Goal: Transaction & Acquisition: Purchase product/service

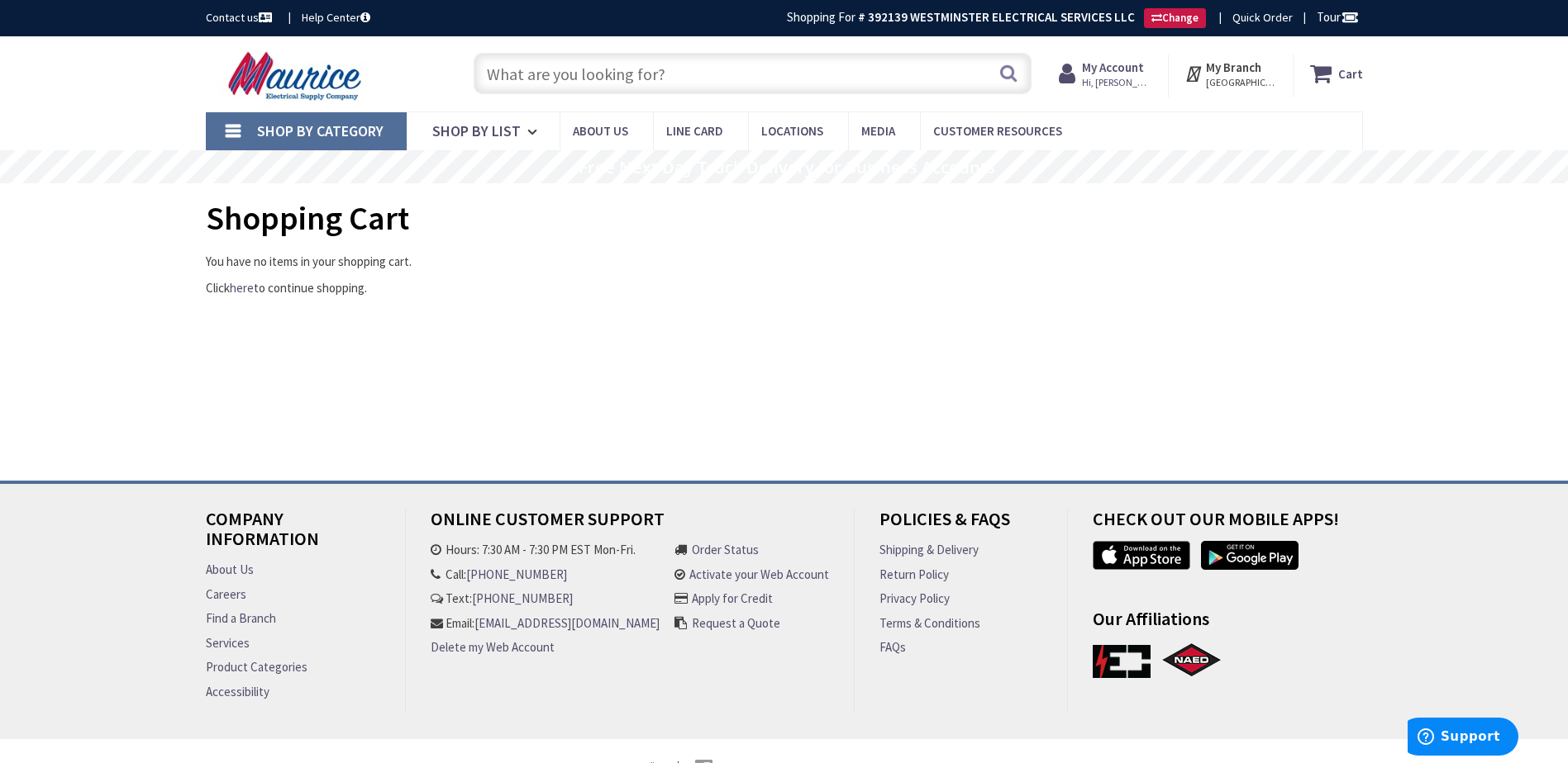
click at [550, 75] on input "text" at bounding box center [752, 73] width 558 height 41
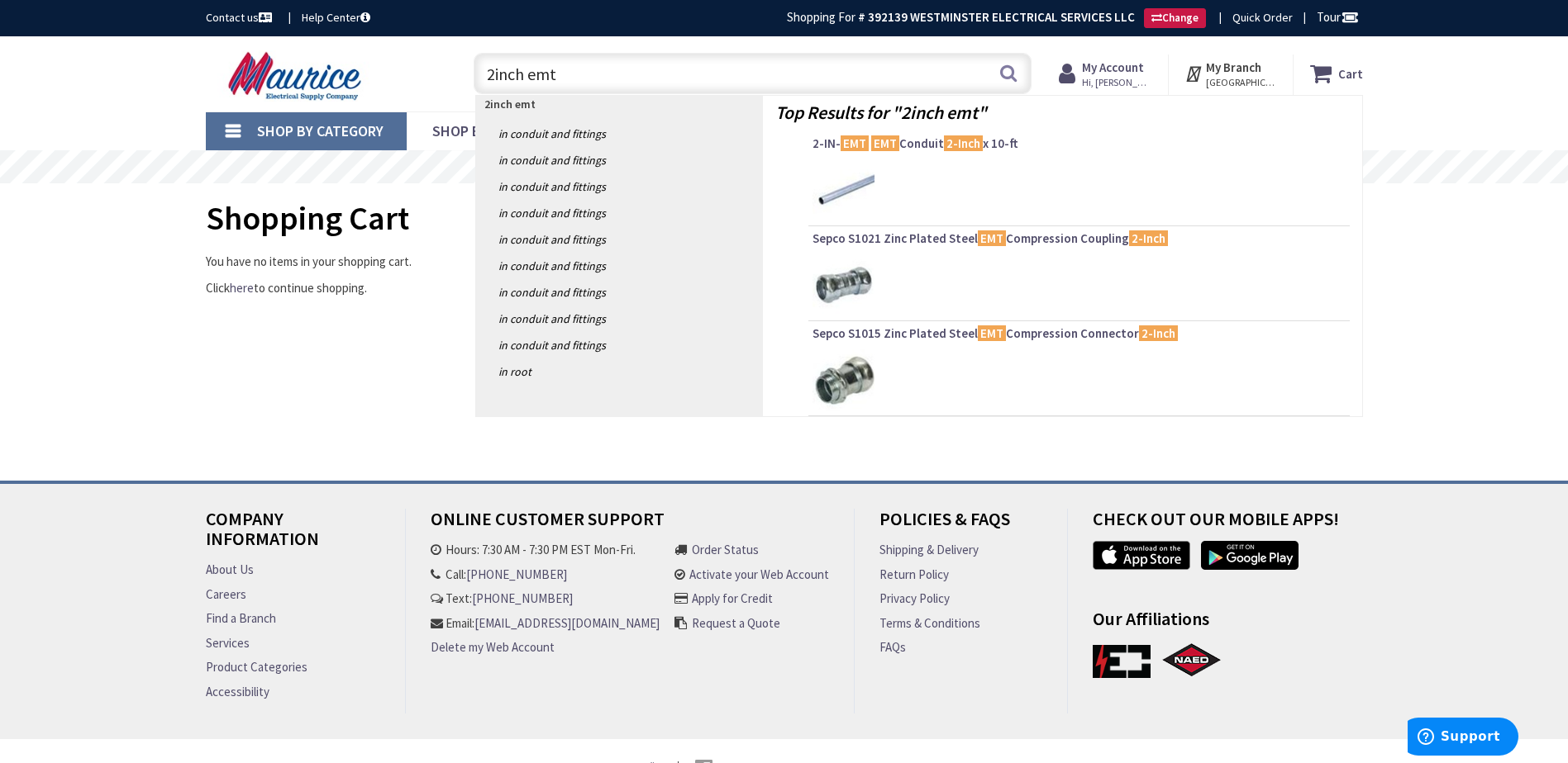
type input "2inch emt"
click at [840, 181] on img at bounding box center [843, 190] width 62 height 62
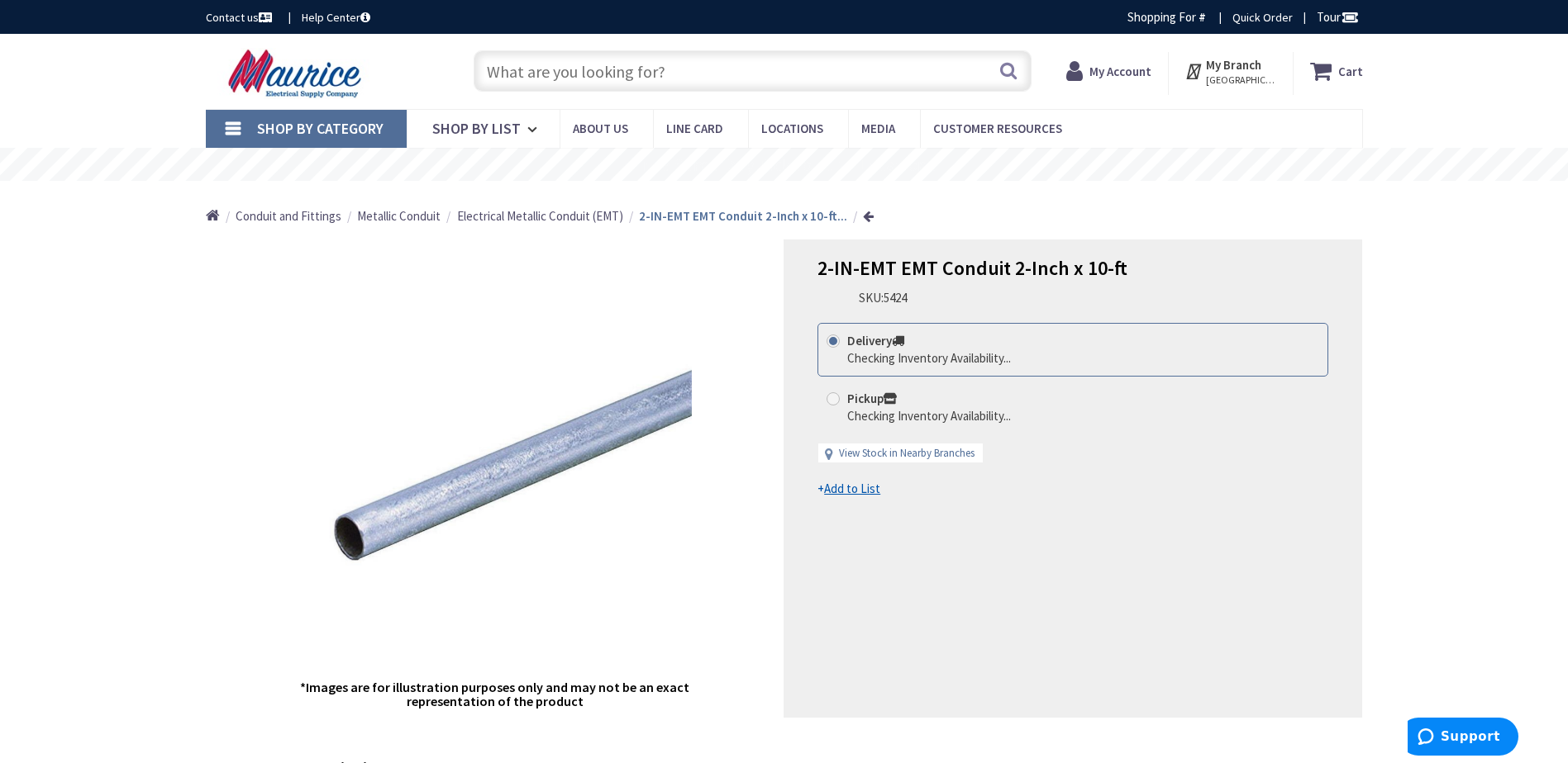
click at [596, 72] on input "text" at bounding box center [752, 70] width 558 height 41
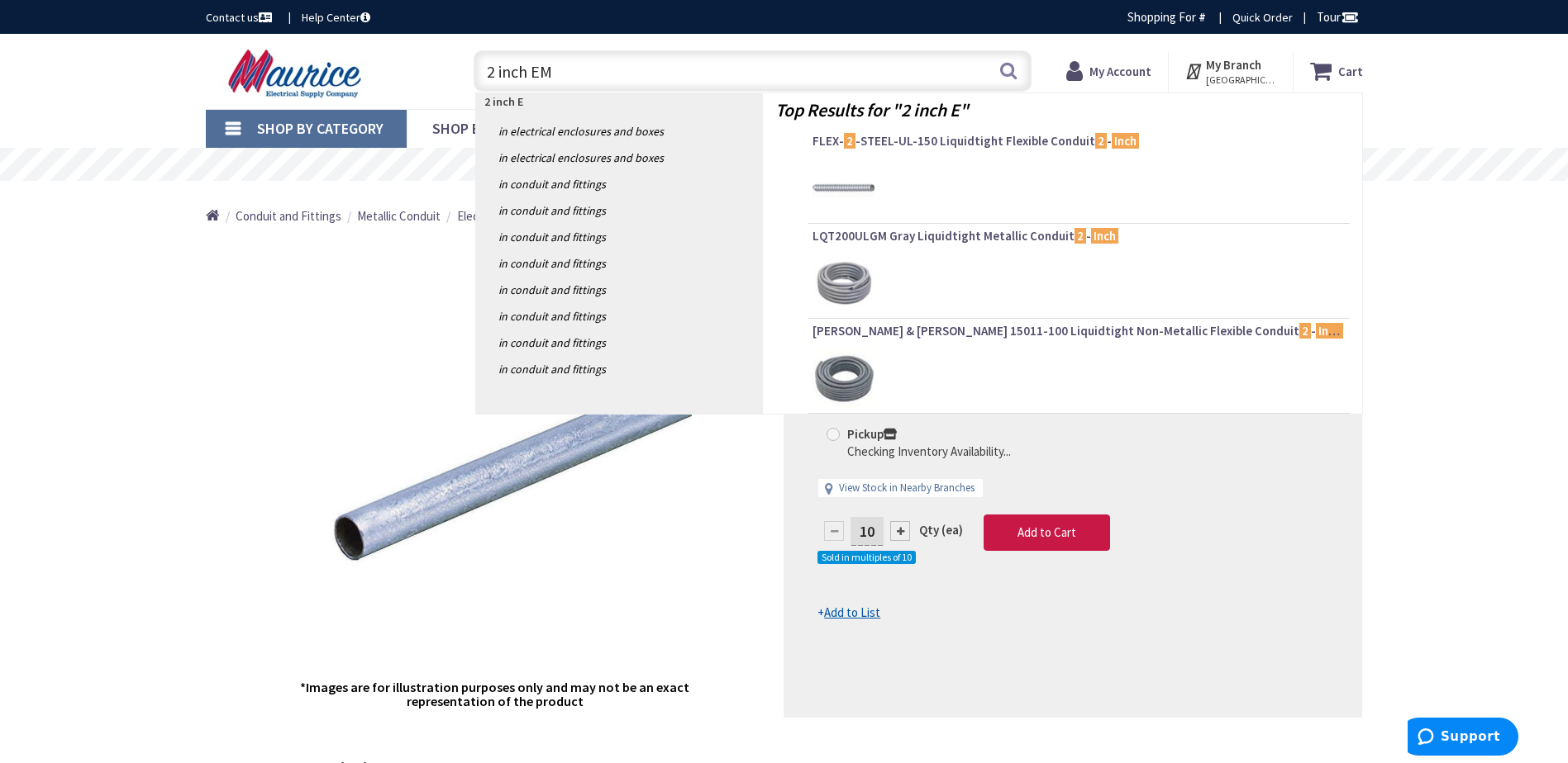
type input "2 inch EMT"
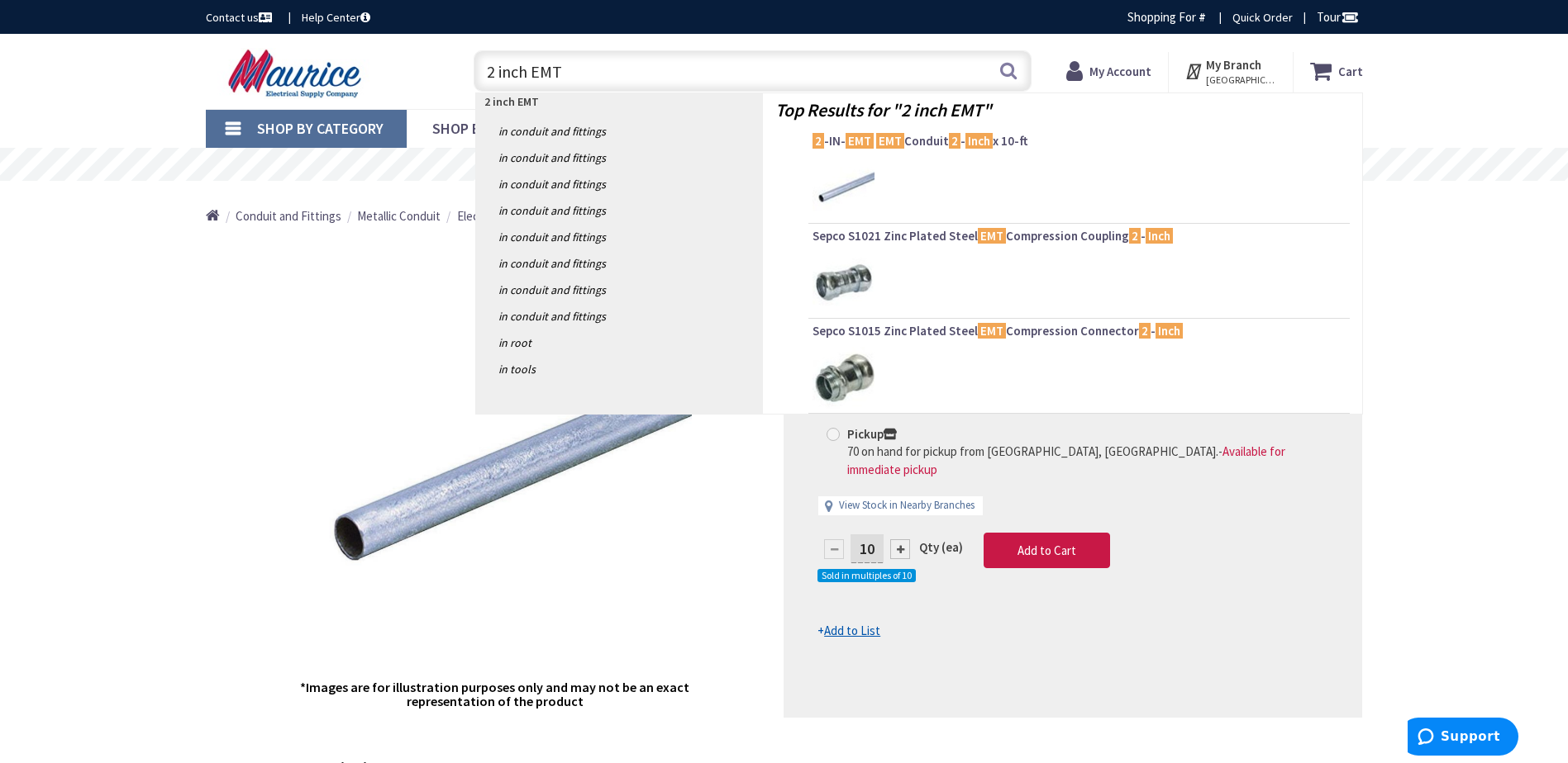
type input "[STREET_ADDRESS]"
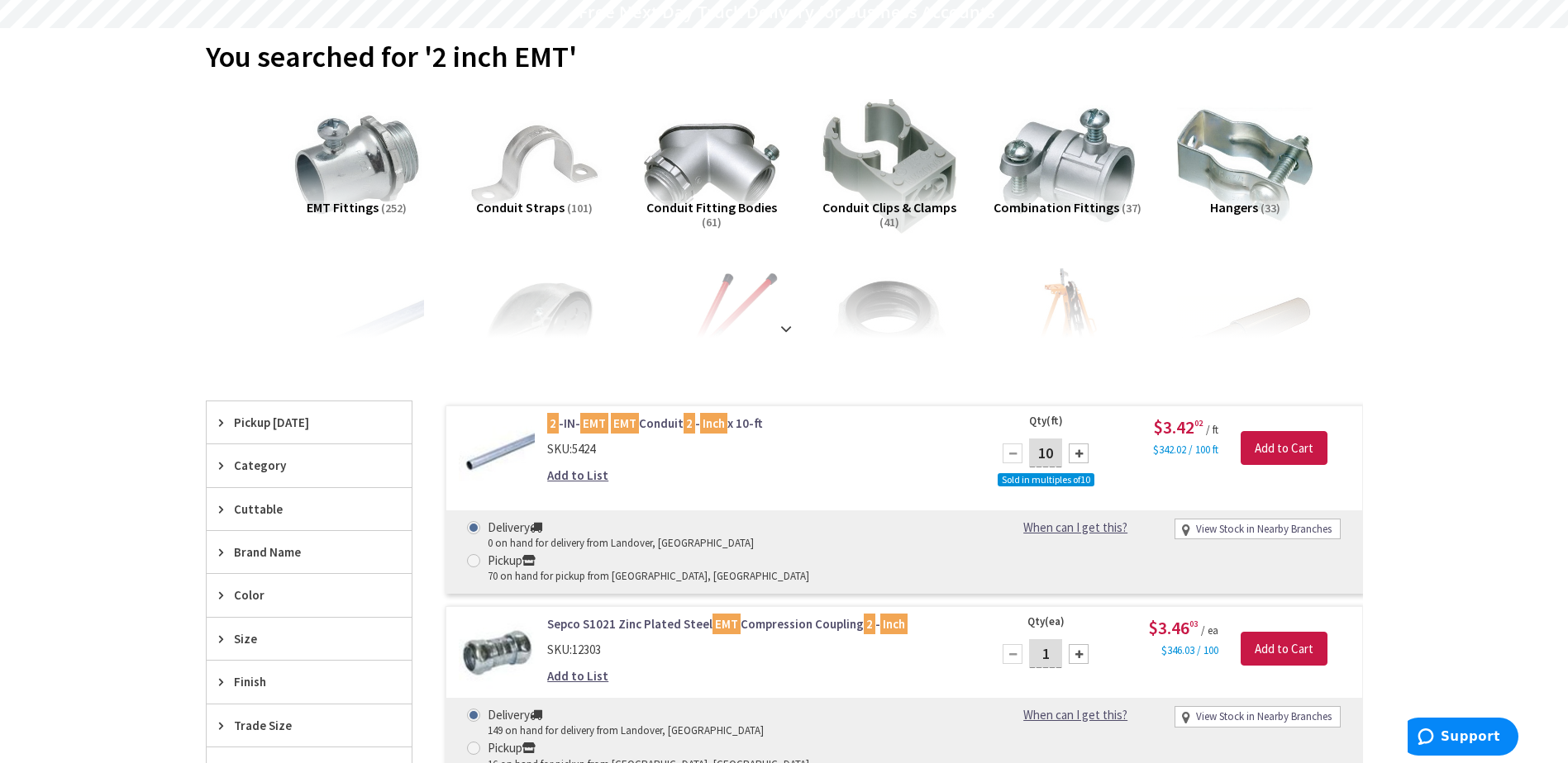
scroll to position [248, 0]
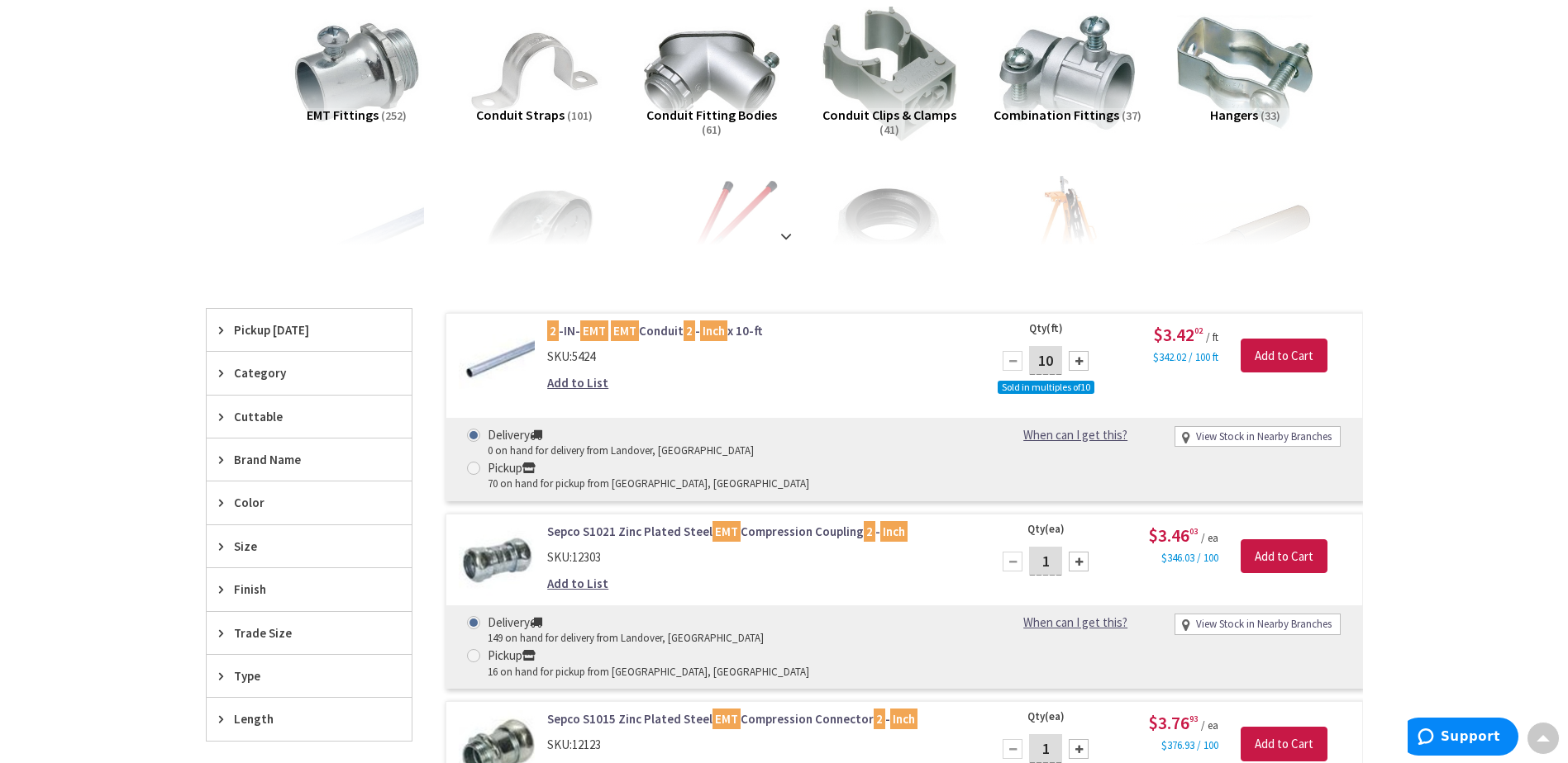
click at [1055, 353] on input "10" at bounding box center [1045, 360] width 33 height 29
type input "100"
click at [1289, 370] on input "Add to Cart" at bounding box center [1283, 355] width 86 height 34
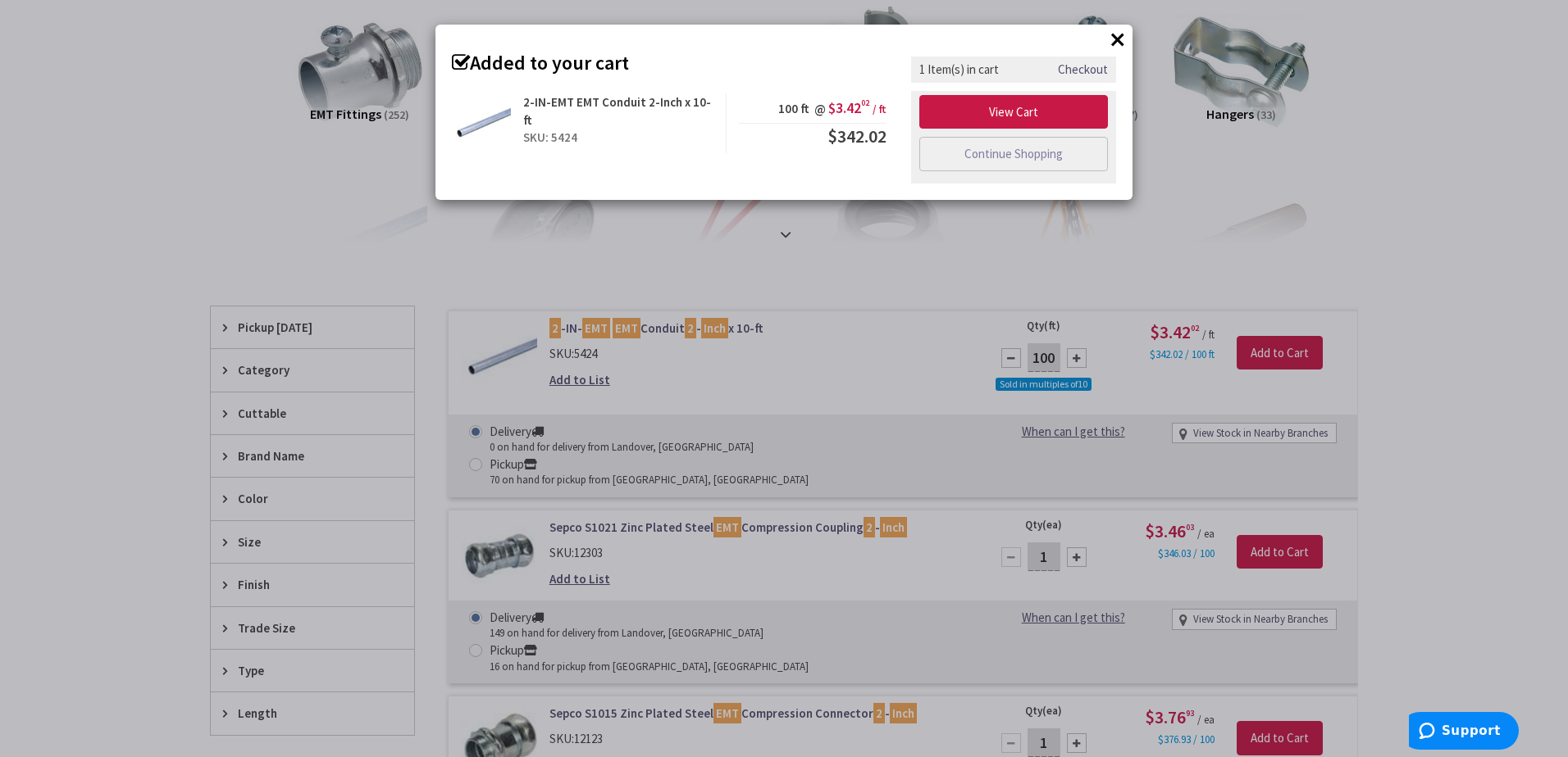
click at [1111, 41] on button "×" at bounding box center [1118, 39] width 24 height 24
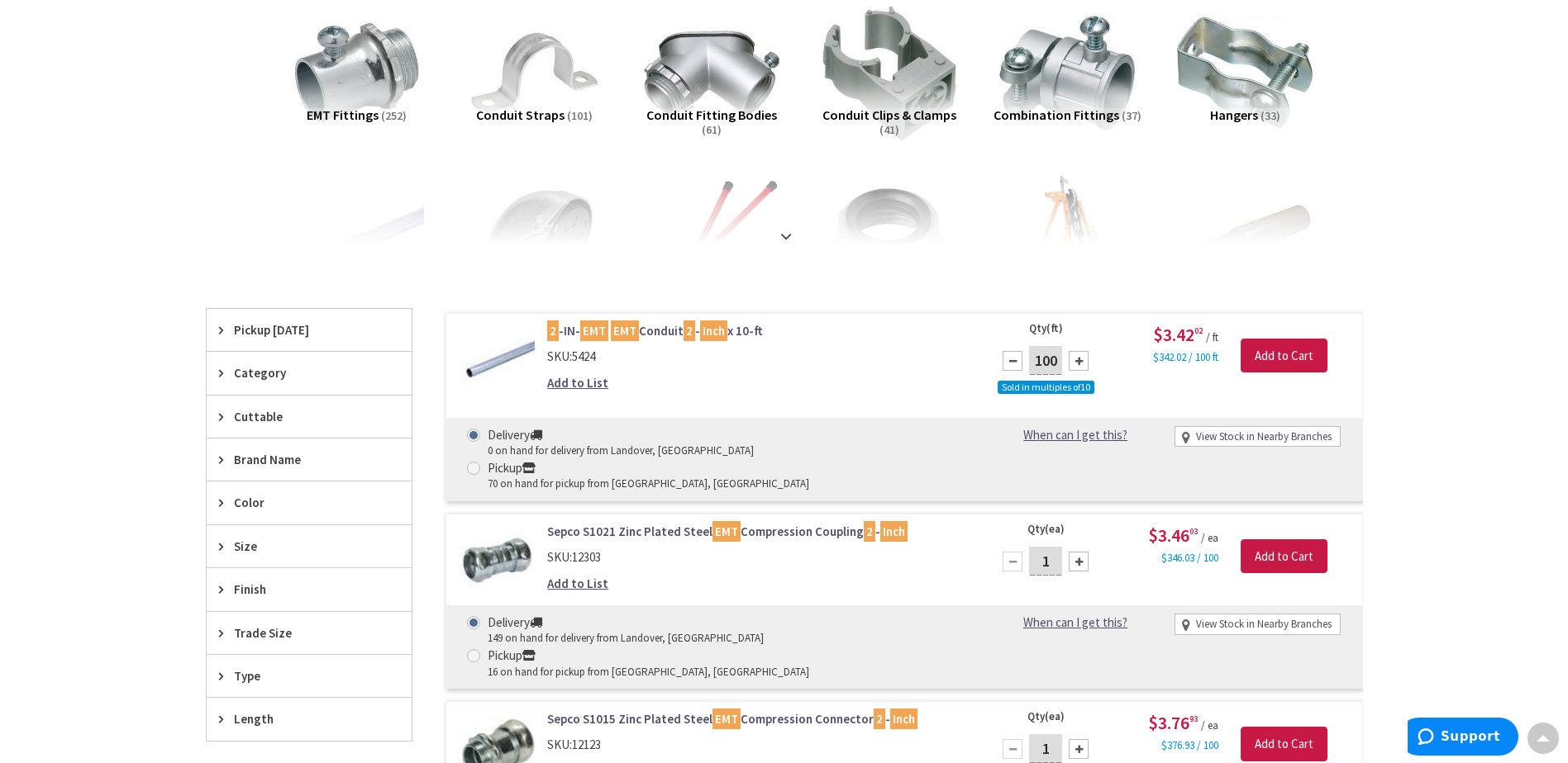
click at [1058, 547] on input "1" at bounding box center [1045, 561] width 33 height 29
type input "10"
click at [1254, 539] on input "Add to Cart" at bounding box center [1283, 556] width 86 height 34
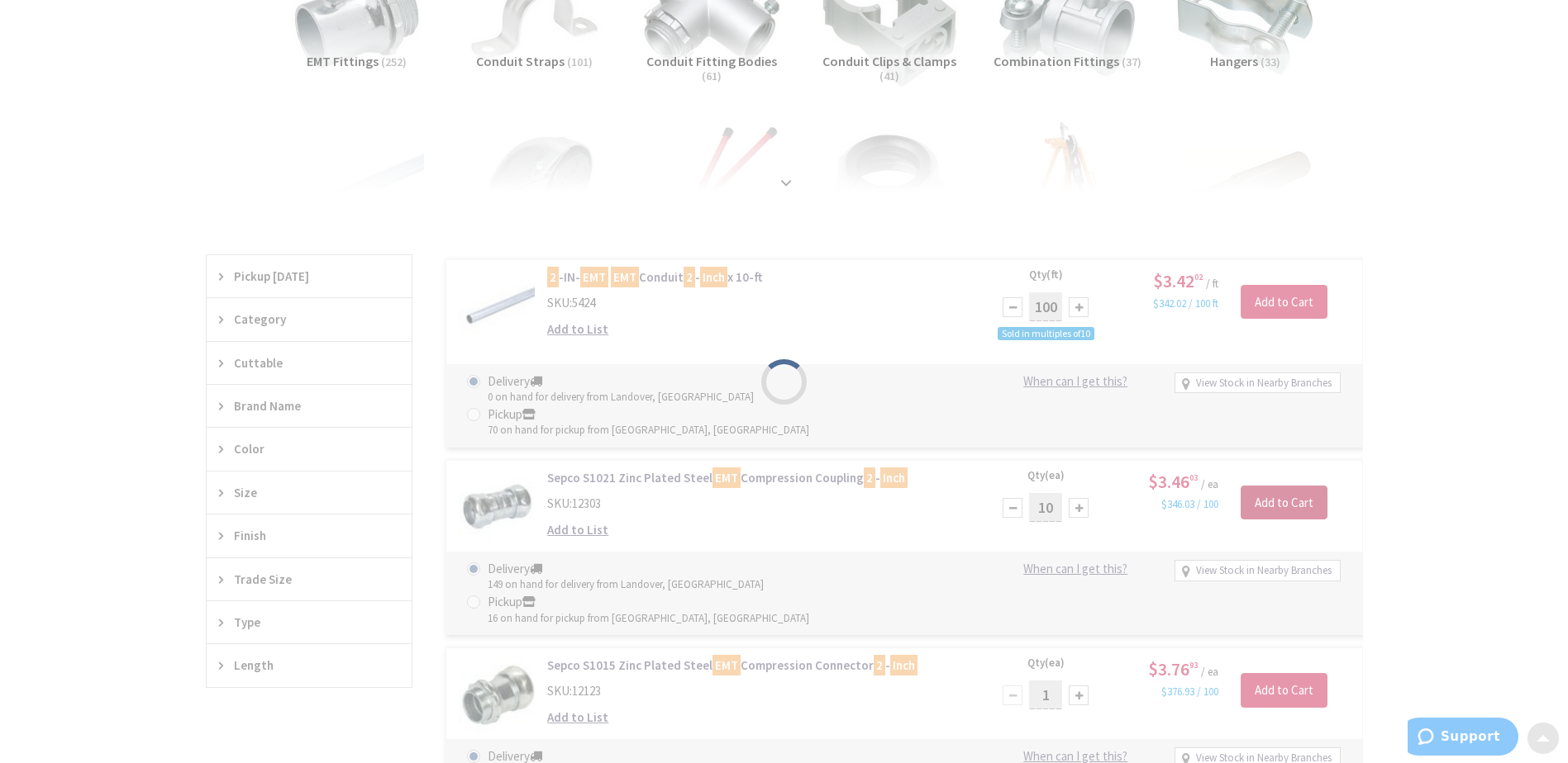
scroll to position [330, 0]
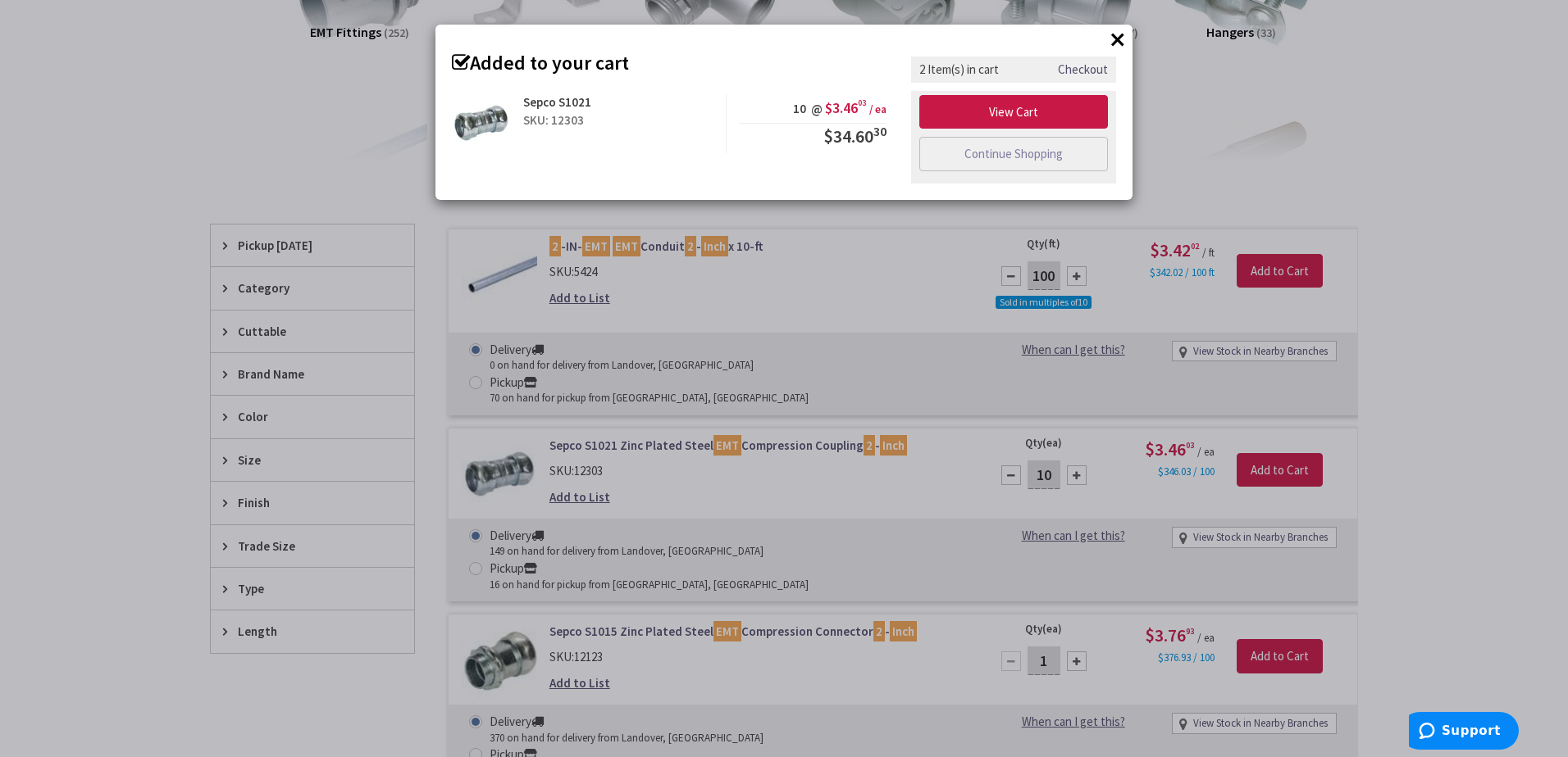
click at [1119, 46] on button "×" at bounding box center [1118, 39] width 24 height 24
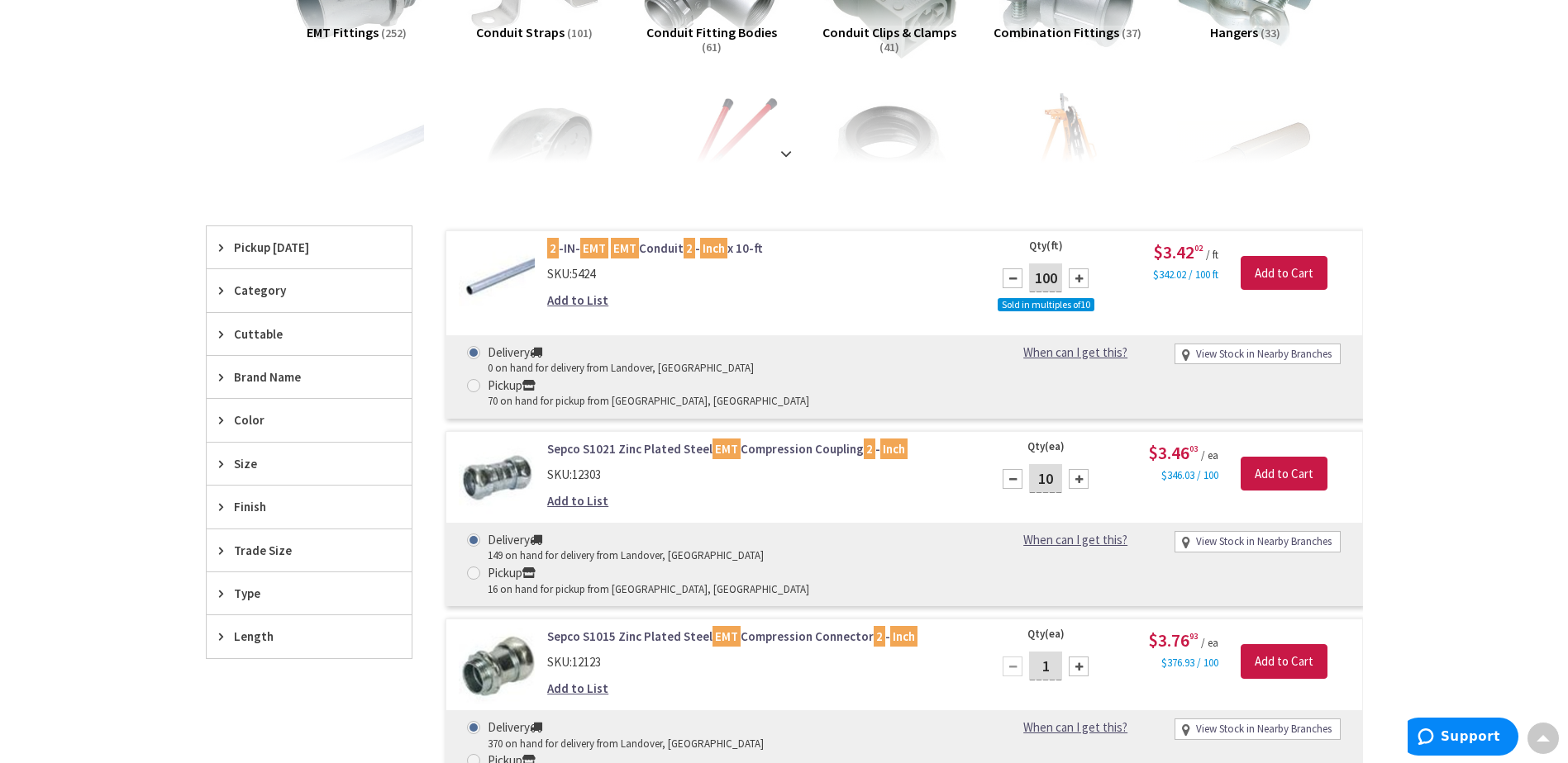
click at [1052, 652] on input "1" at bounding box center [1045, 666] width 33 height 29
type input "1"
type input "4"
click at [1299, 644] on input "Add to Cart" at bounding box center [1283, 661] width 86 height 34
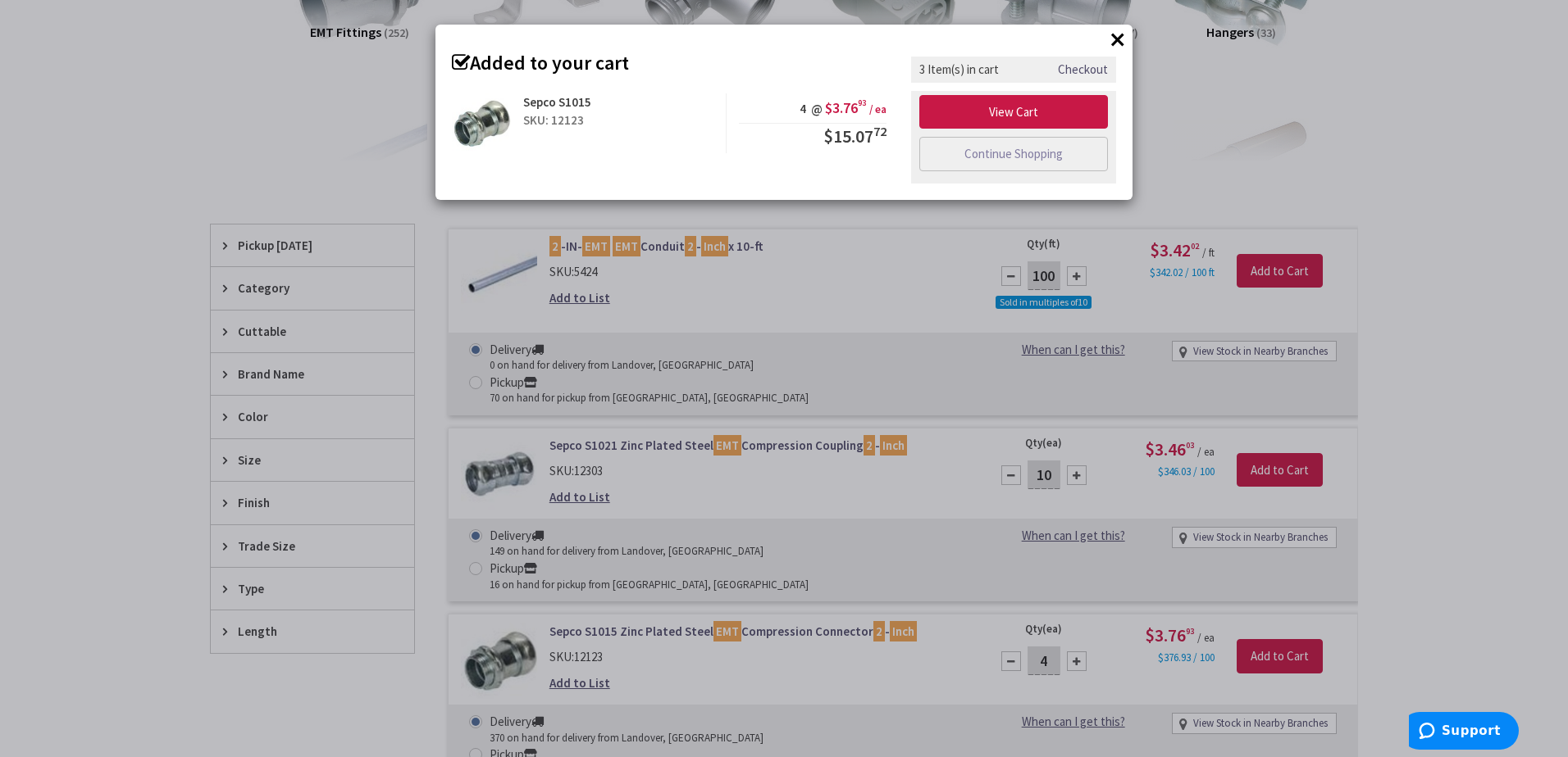
click at [1121, 38] on button "×" at bounding box center [1118, 39] width 24 height 24
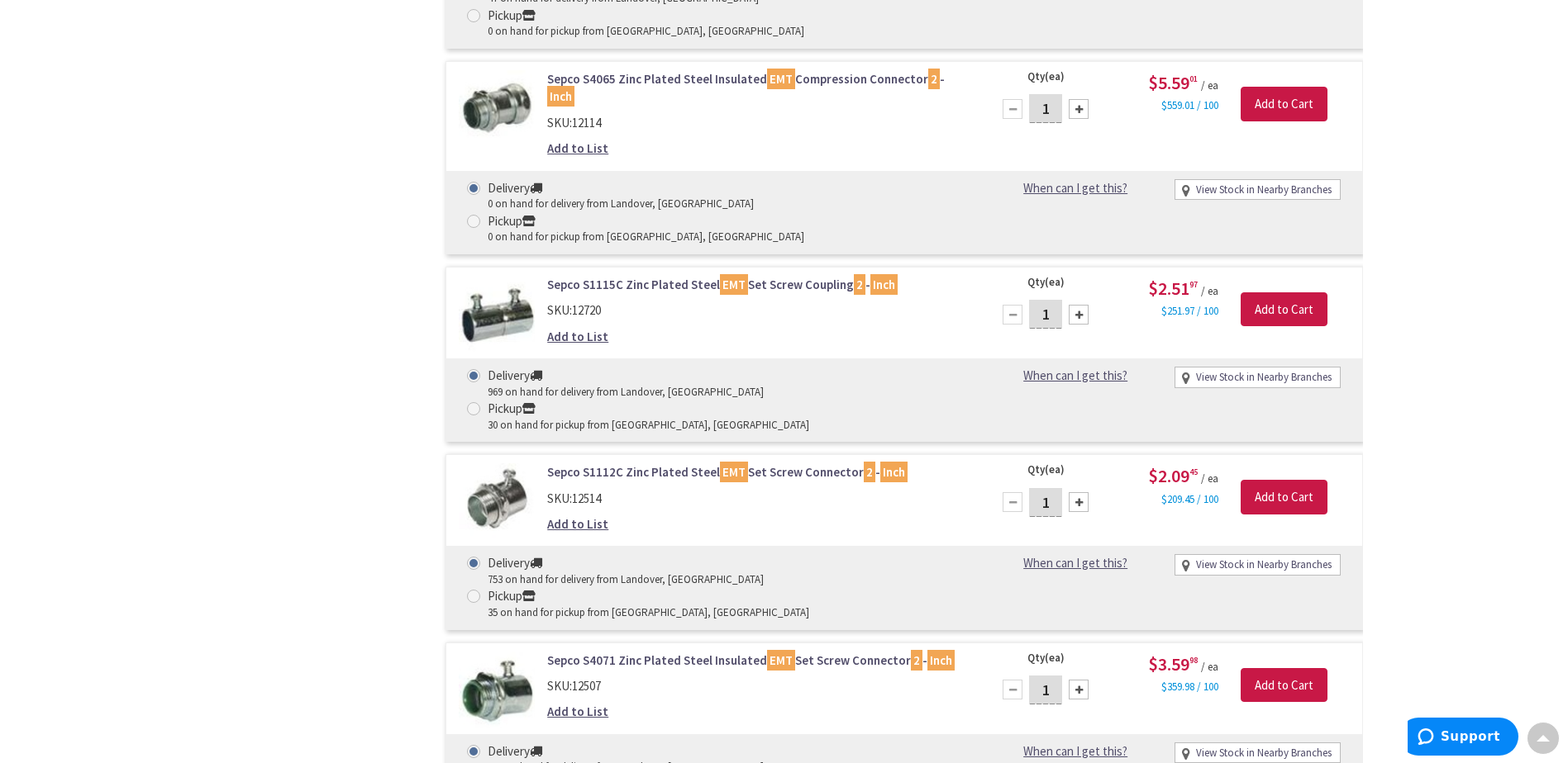
scroll to position [1652, 0]
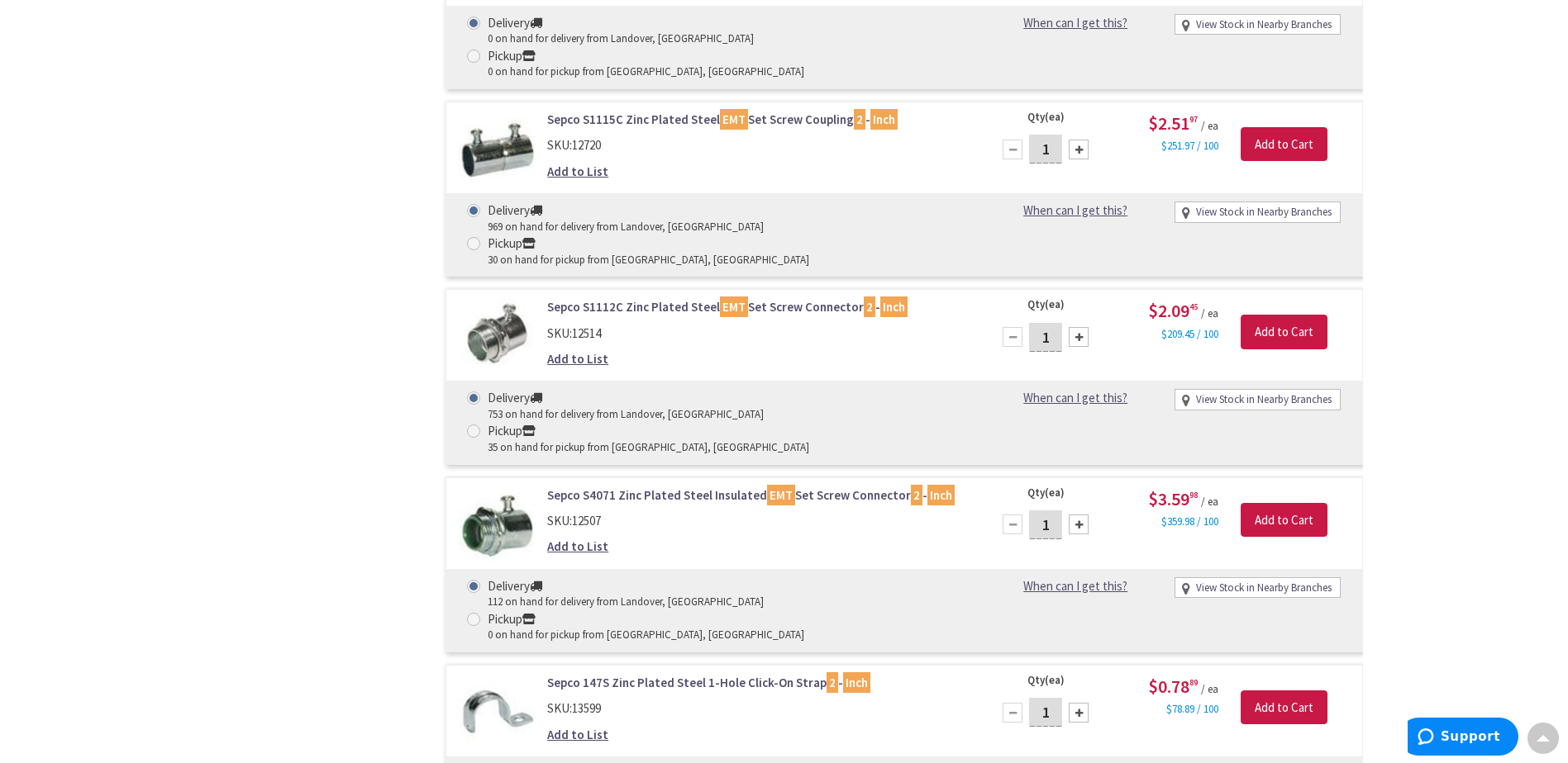
click at [1056, 698] on input "1" at bounding box center [1045, 712] width 33 height 29
type input "10"
click at [1267, 691] on input "Add to Cart" at bounding box center [1283, 707] width 86 height 34
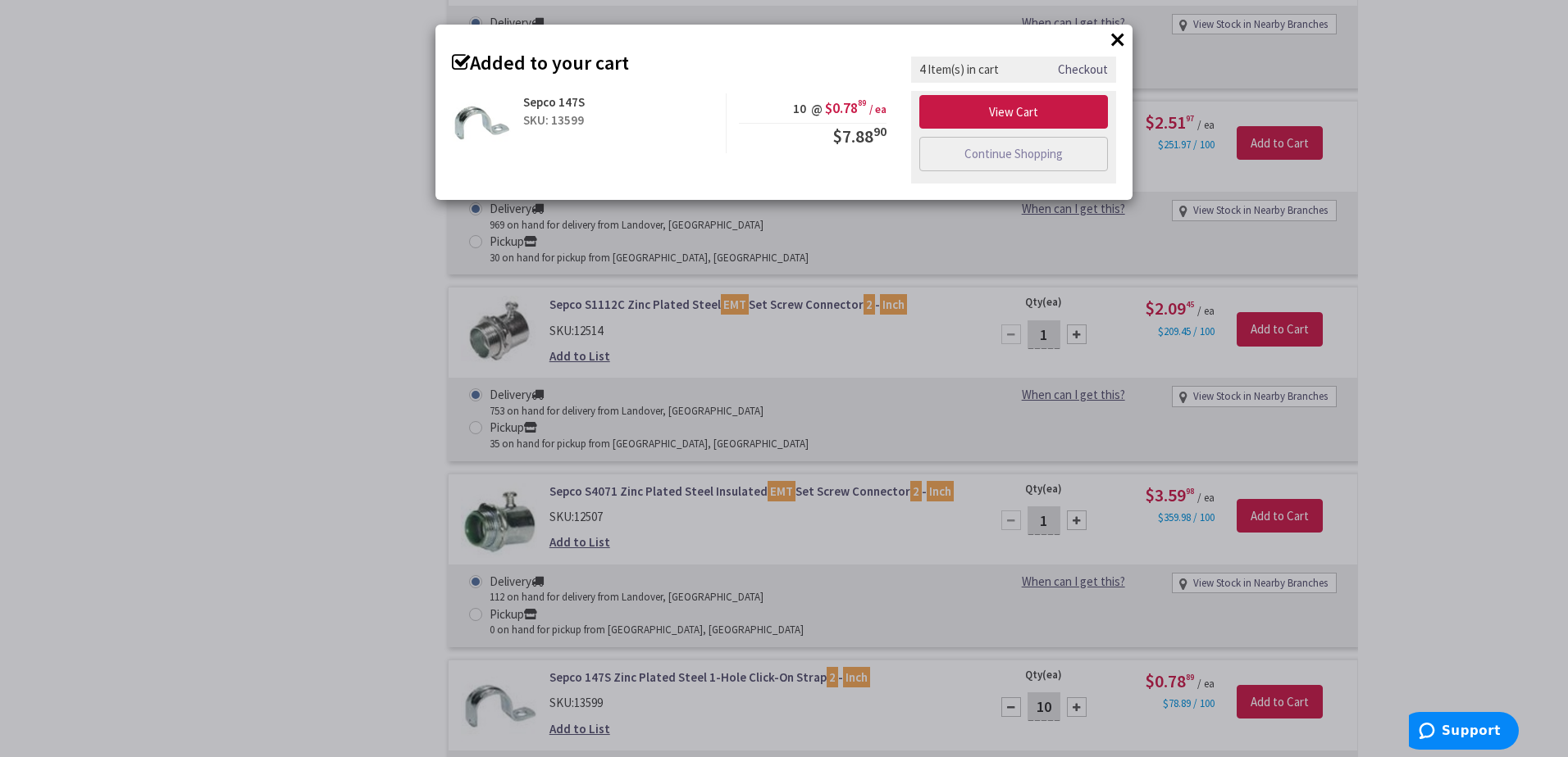
click at [1115, 42] on button "×" at bounding box center [1118, 39] width 24 height 24
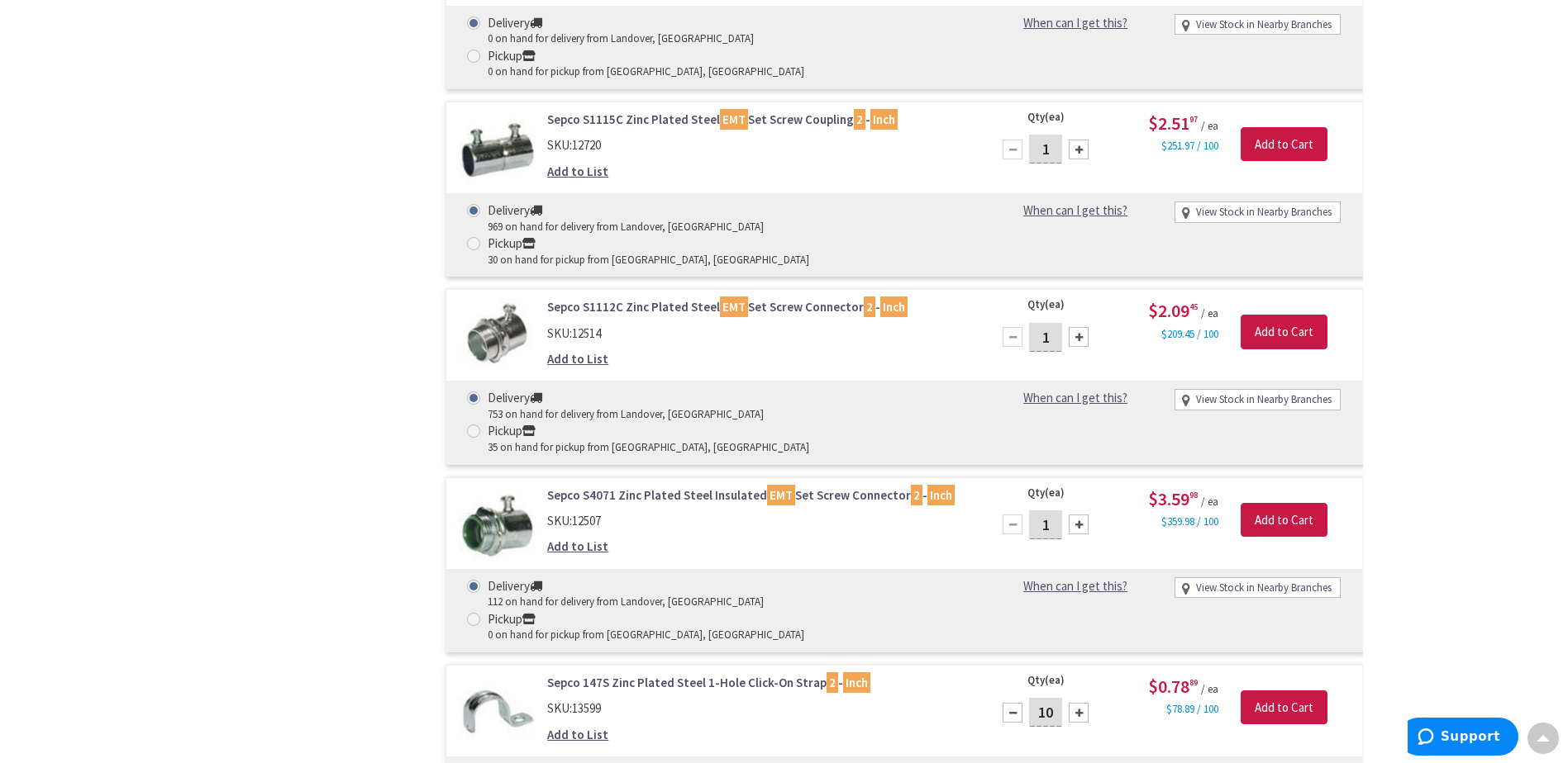
click at [1401, 578] on main "You searched for '2 inch EMT' View Subcategories EMT Fittings (252) Conduit Str…" at bounding box center [784, 213] width 1239 height 3365
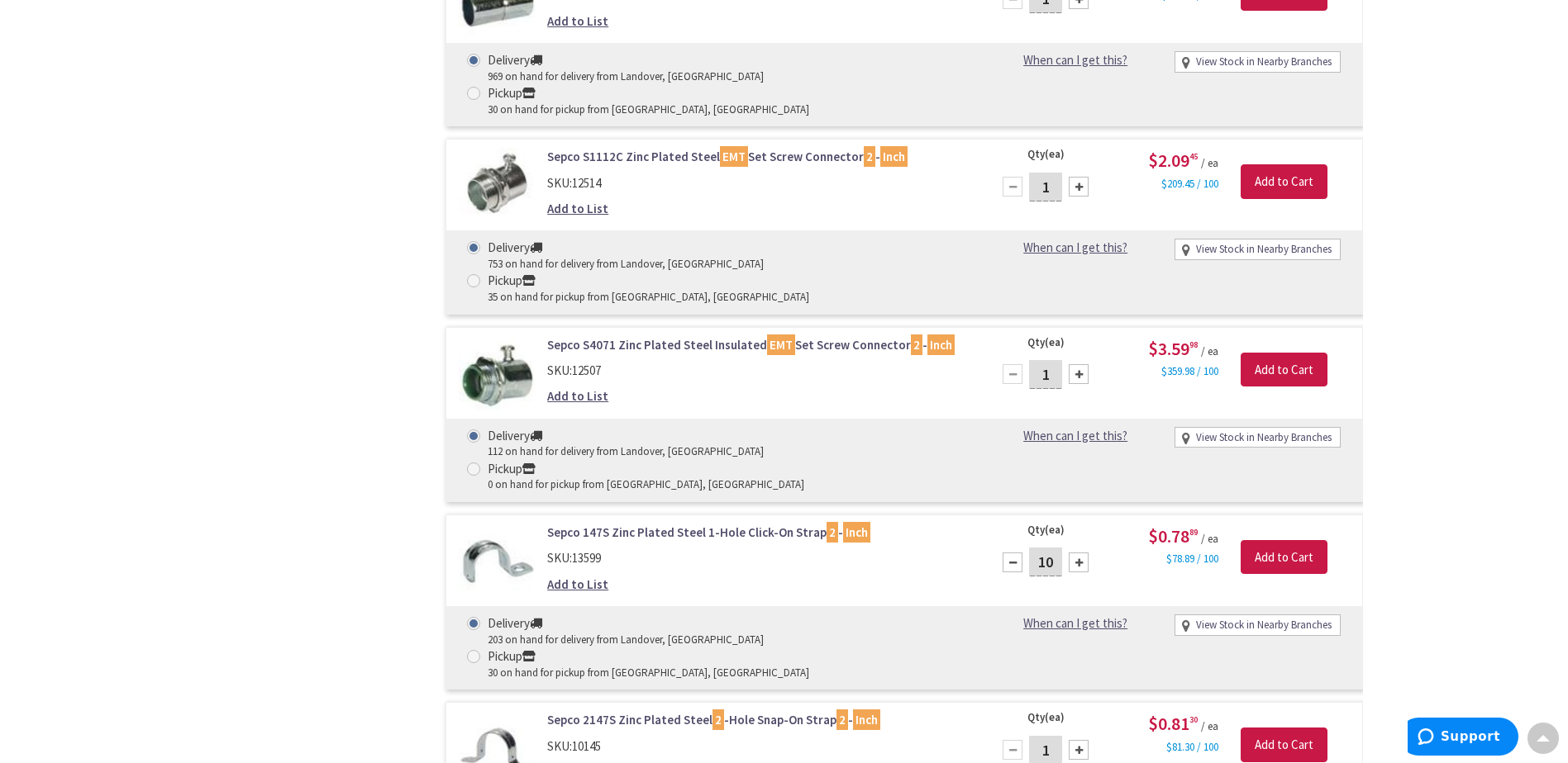
scroll to position [1900, 0]
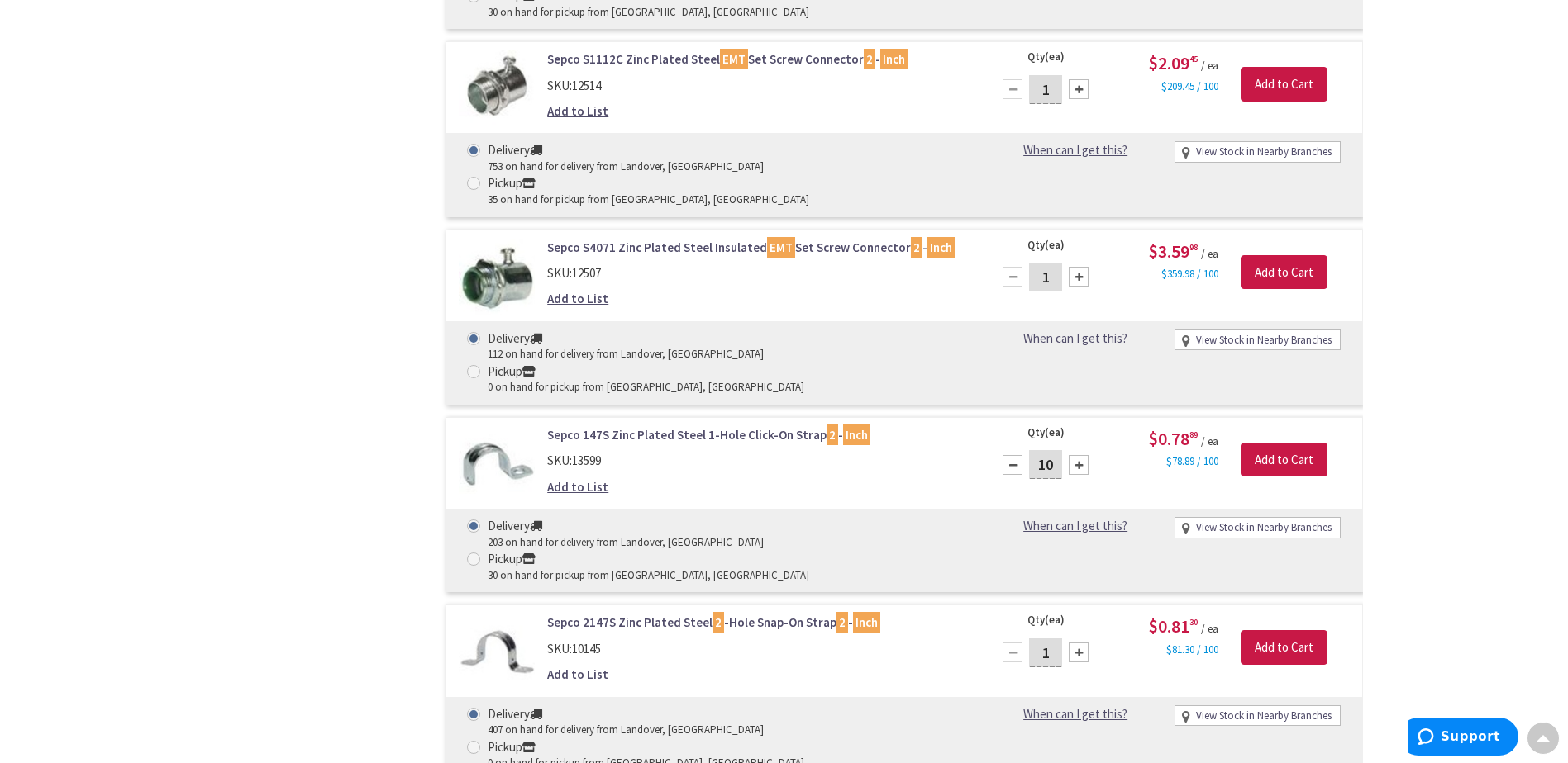
type input "2"
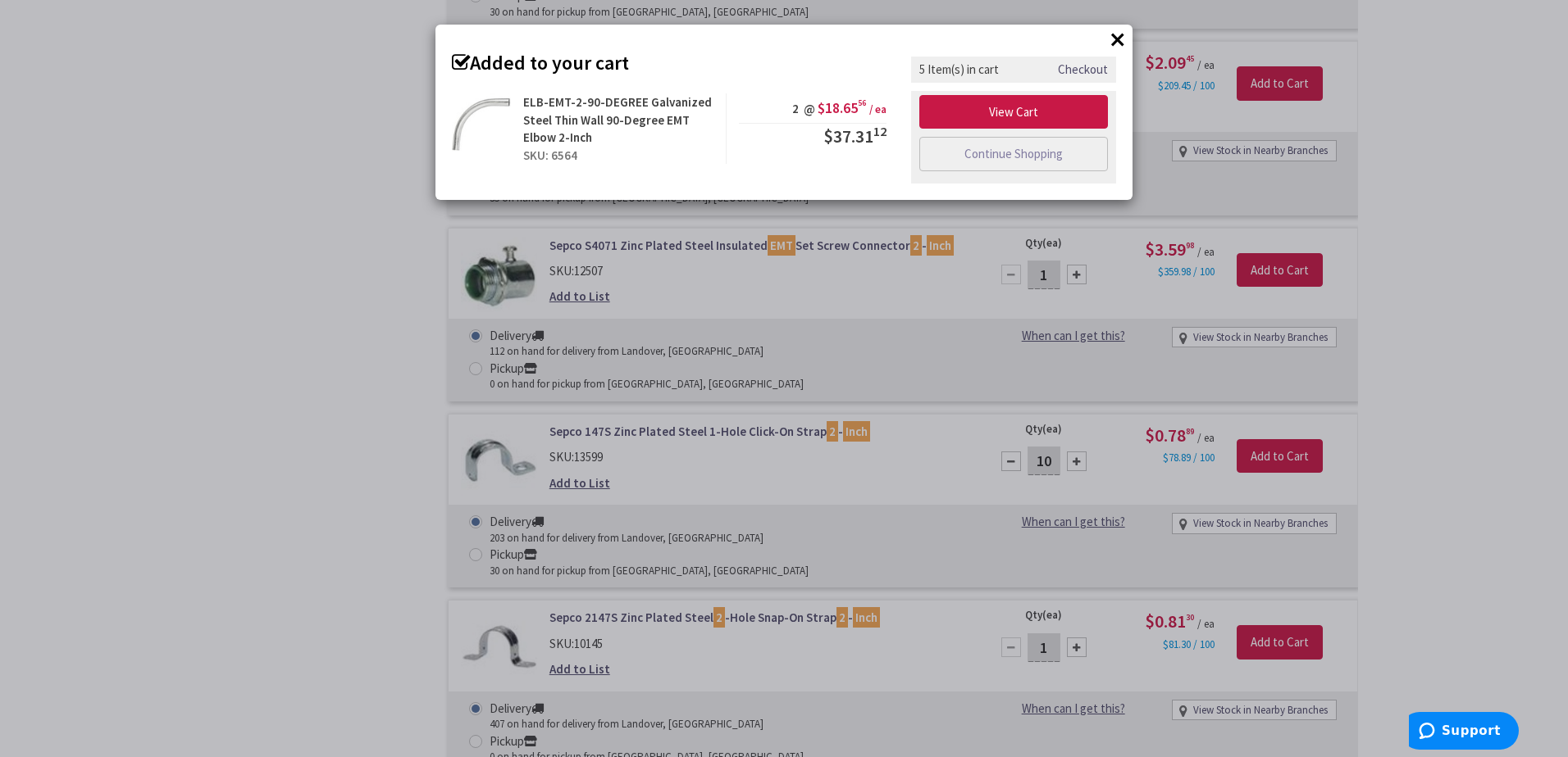
click at [1114, 40] on button "×" at bounding box center [1118, 39] width 24 height 24
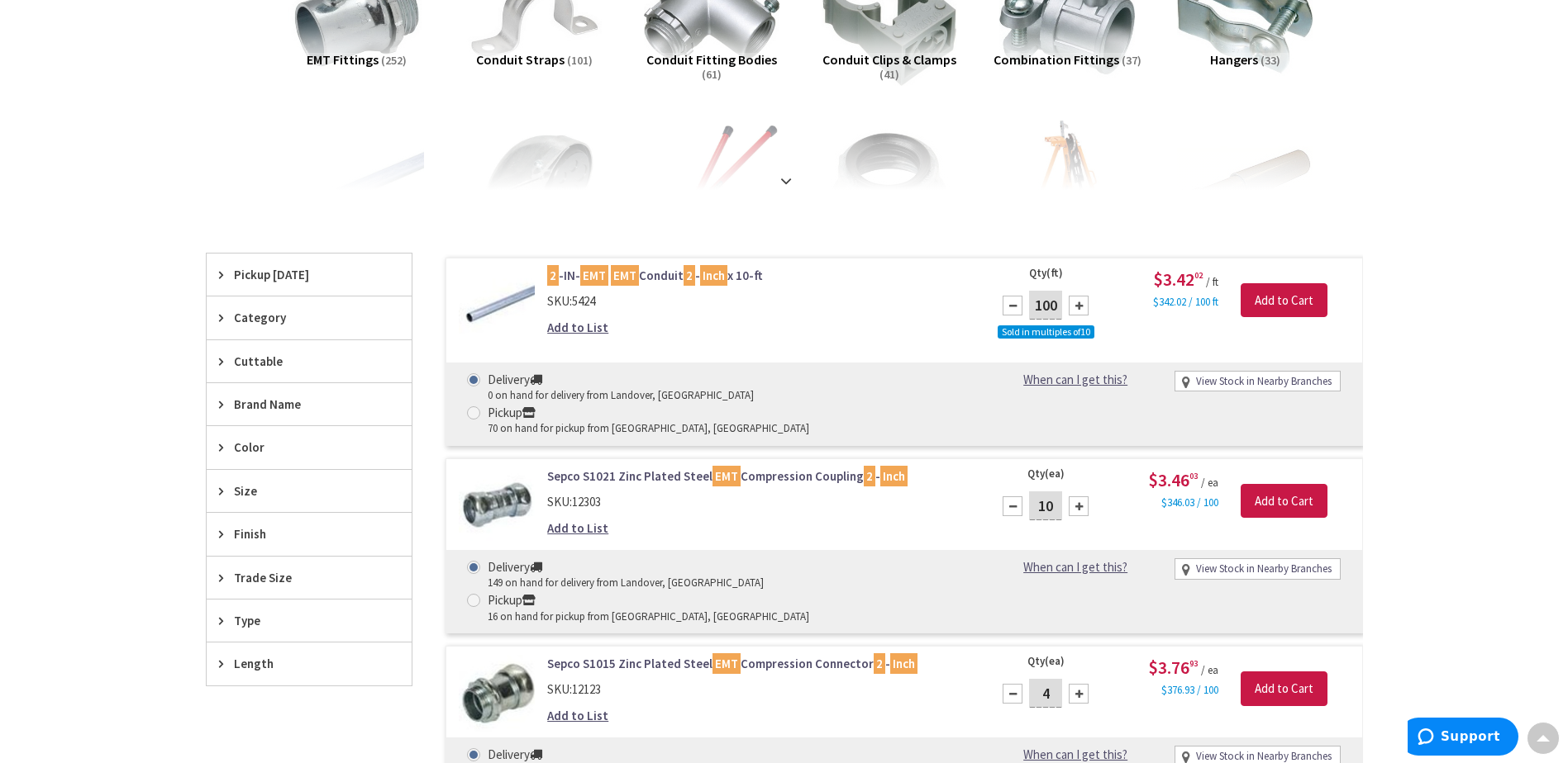
scroll to position [0, 0]
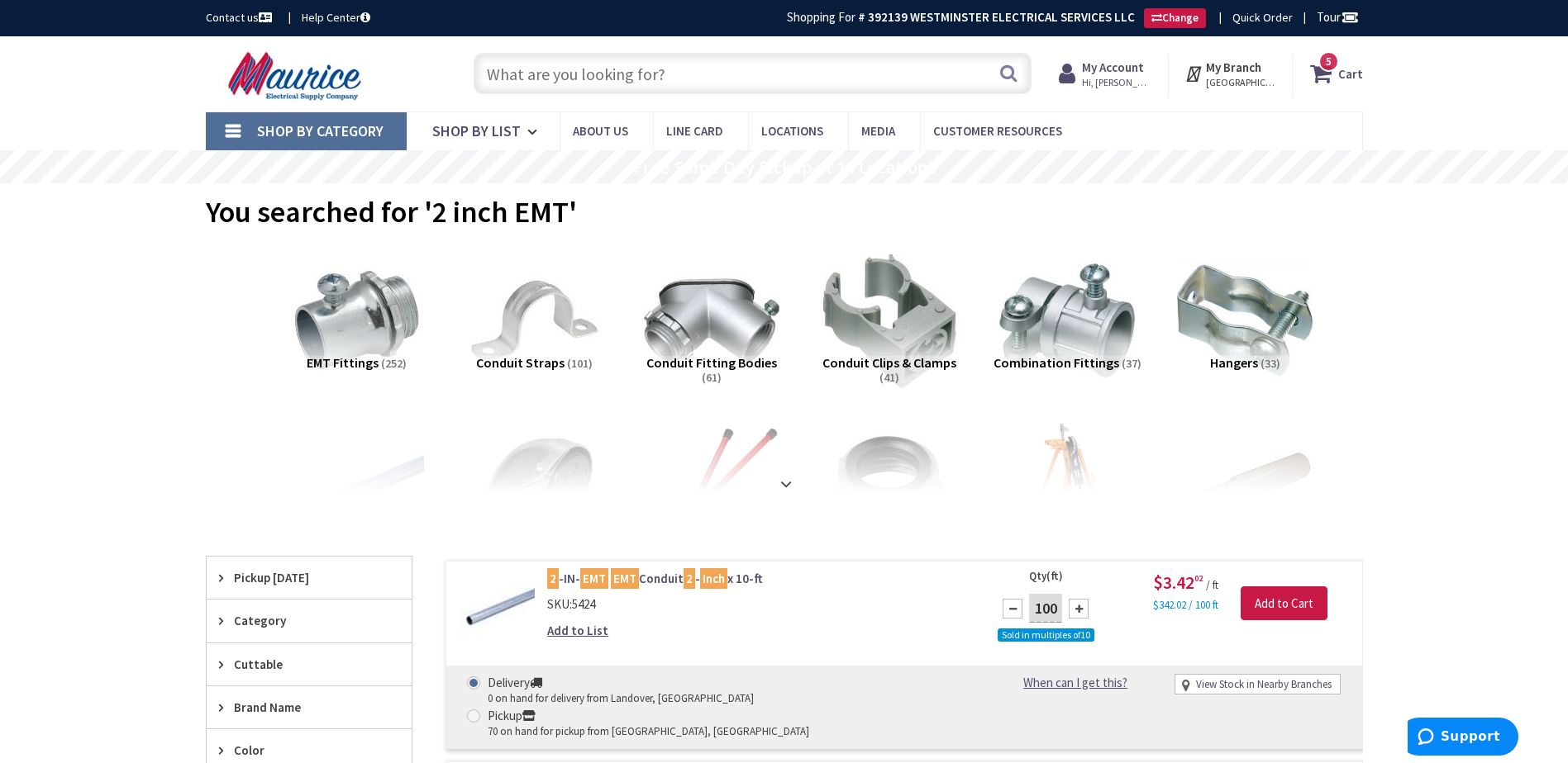
click at [1328, 76] on icon at bounding box center [1324, 74] width 28 height 30
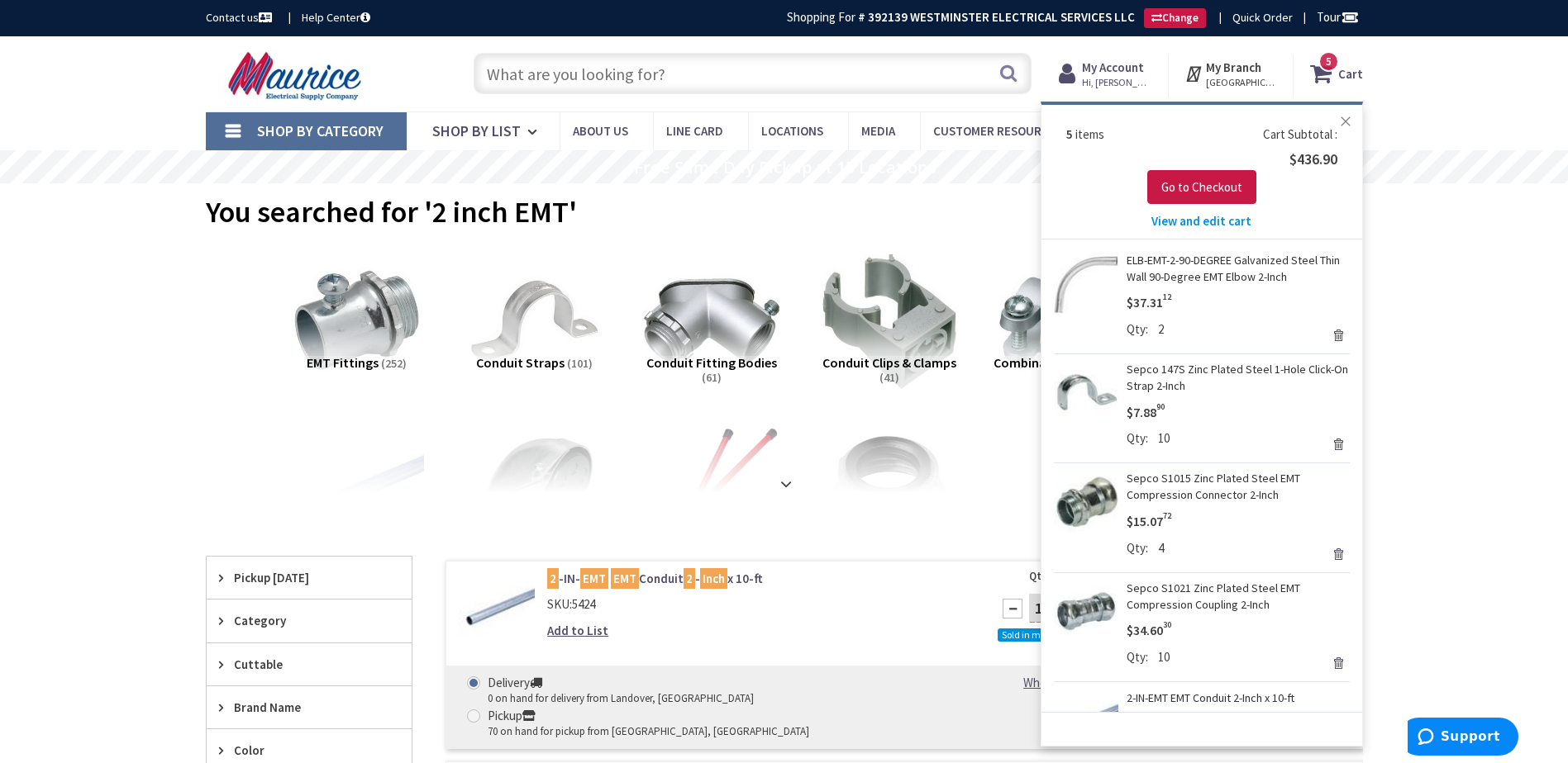
click at [1346, 122] on button "Close" at bounding box center [1346, 122] width 33 height 33
